Goal: Task Accomplishment & Management: Manage account settings

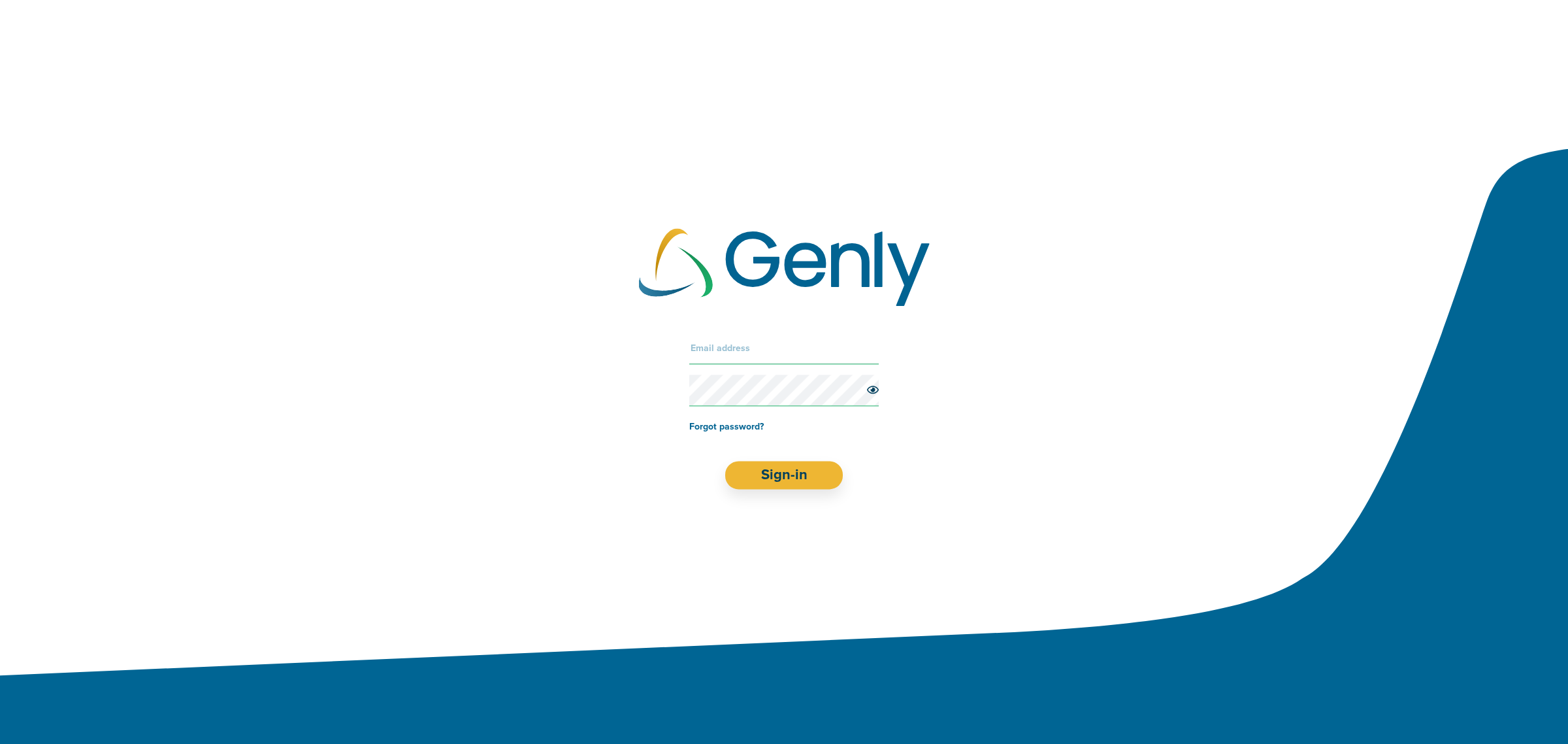
click at [759, 352] on input "text" at bounding box center [784, 349] width 190 height 32
click at [726, 339] on input "text" at bounding box center [784, 349] width 190 height 32
paste input "[EMAIL_ADDRESS][DOMAIN_NAME]"
type input "[EMAIL_ADDRESS][DOMAIN_NAME]"
click at [772, 474] on button "Sign-in" at bounding box center [784, 475] width 118 height 28
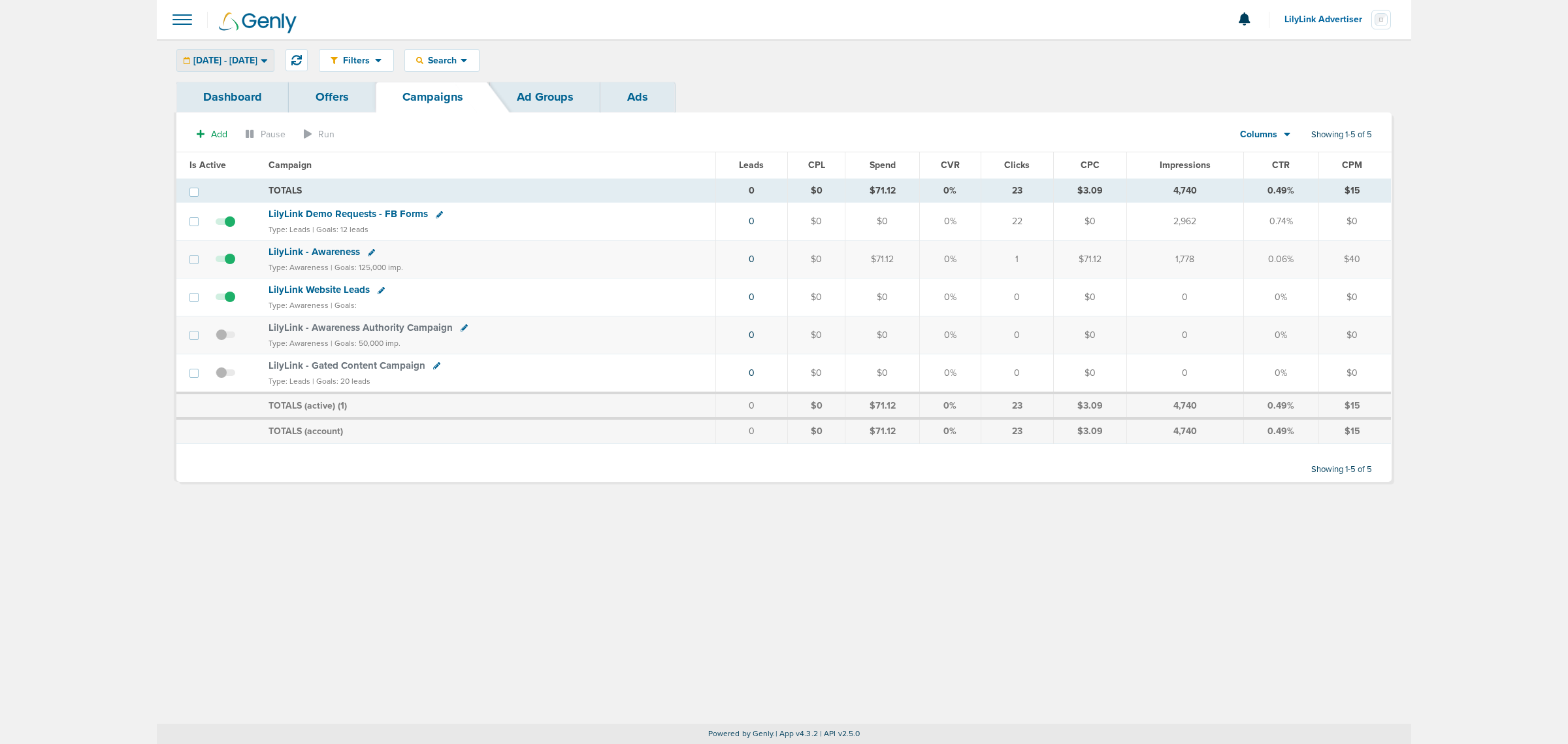
click at [269, 49] on div "[DATE] - [DATE]" at bounding box center [225, 60] width 97 height 21
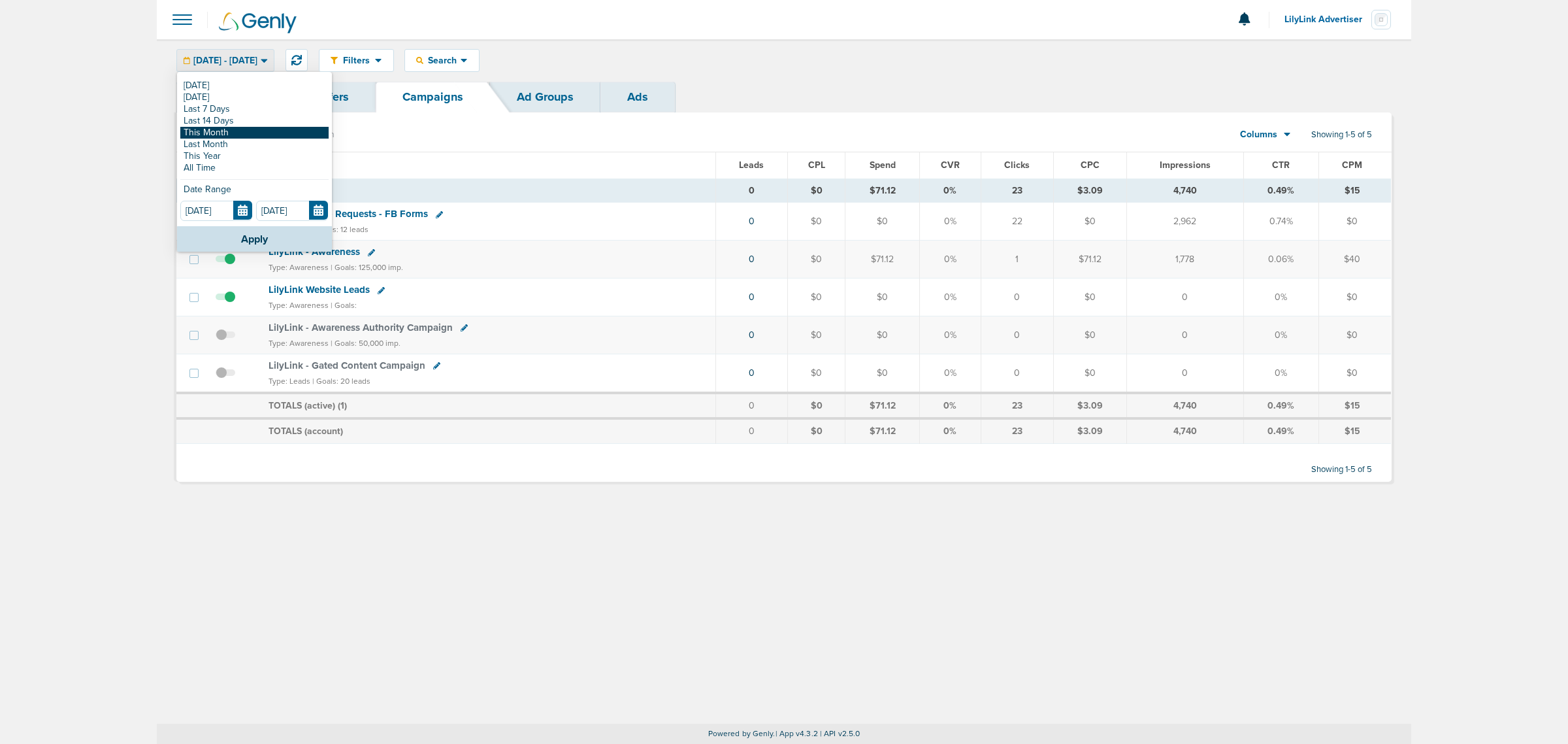
click at [216, 129] on link "This Month" at bounding box center [254, 132] width 148 height 11
